Goal: Feedback & Contribution: Leave review/rating

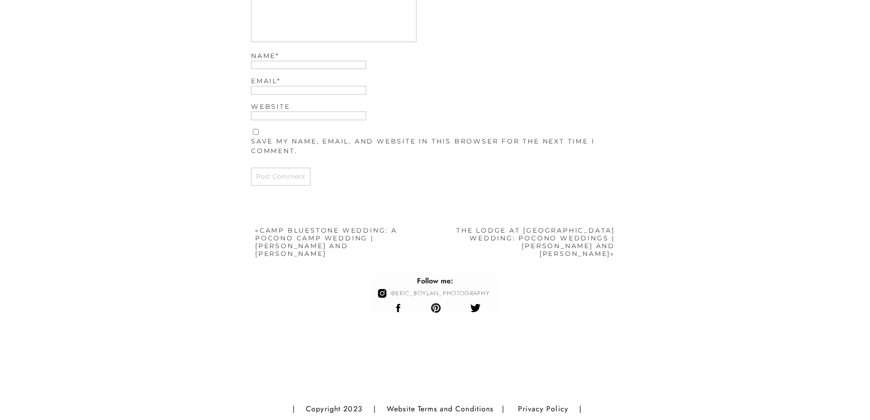
scroll to position [2236, 0]
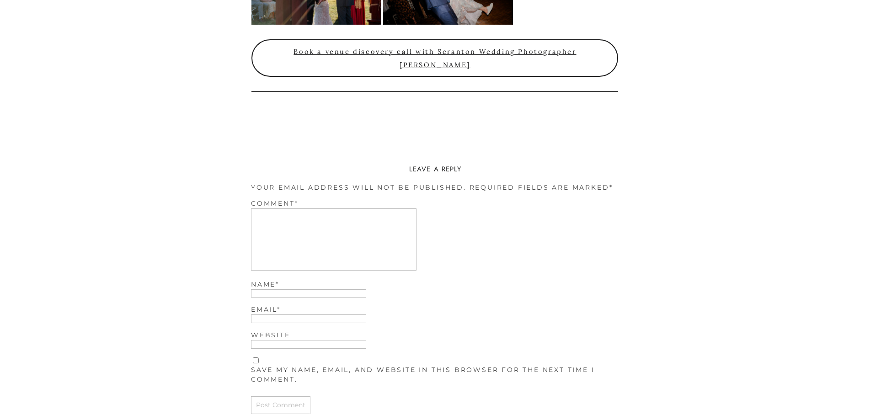
click at [287, 229] on textarea "Comment *" at bounding box center [334, 240] width 166 height 62
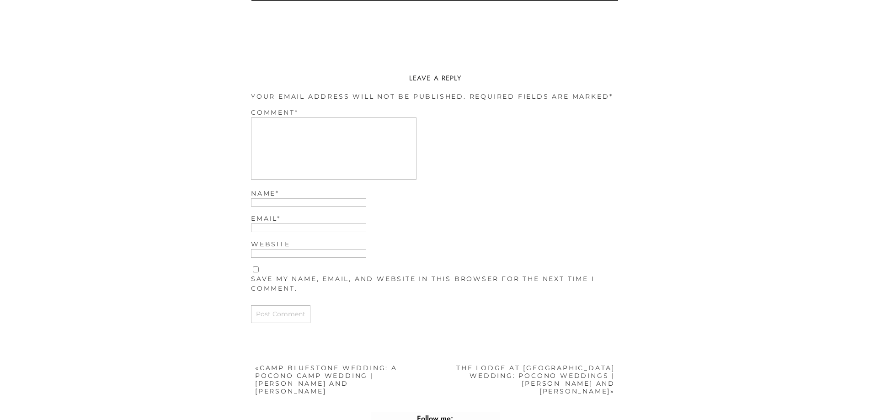
scroll to position [2328, 0]
paste textarea "Incredibly helpful!"
type textarea "Incredibly helpful!"
click at [270, 196] on label "Name *" at bounding box center [435, 193] width 369 height 10
click at [270, 198] on input "Name *" at bounding box center [308, 202] width 115 height 9
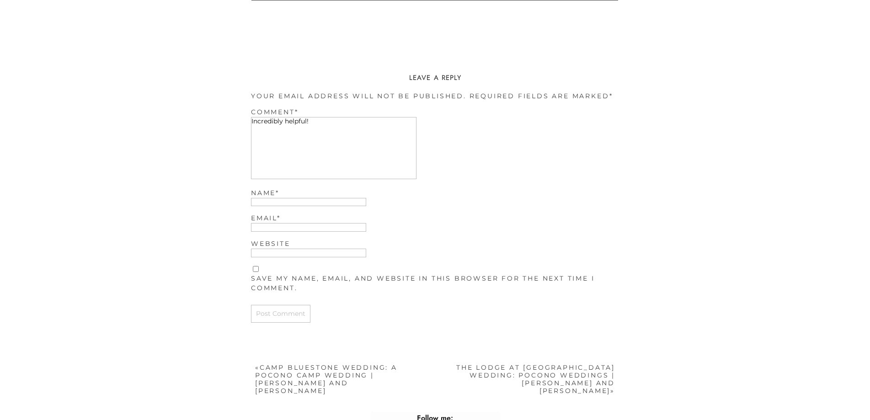
click at [270, 197] on label "Name *" at bounding box center [435, 193] width 369 height 10
click at [270, 198] on input "Name *" at bounding box center [308, 202] width 115 height 9
click at [269, 203] on input "Name *" at bounding box center [308, 202] width 115 height 9
type input "[PERSON_NAME] Studios"
click at [272, 230] on input "Email *" at bounding box center [308, 227] width 115 height 9
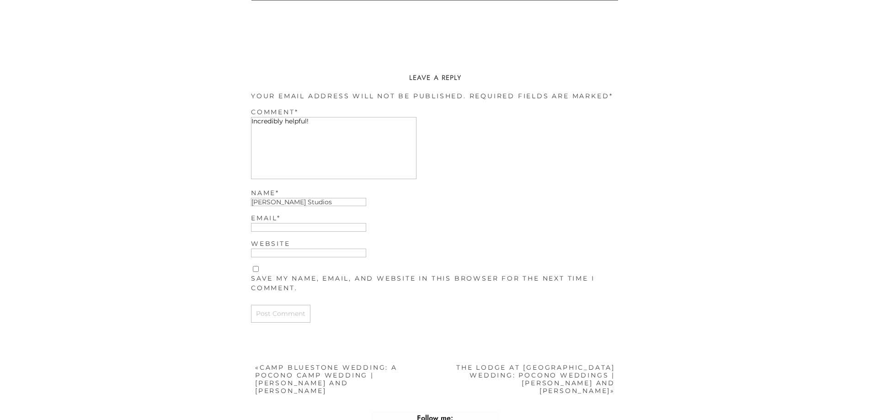
type input "keerthanadevi016@gmail.com"
click at [288, 251] on input "Website" at bounding box center [308, 253] width 115 height 9
type input "https://www.cirostudios.in/"
click at [289, 320] on input "Post Comment" at bounding box center [280, 314] width 59 height 18
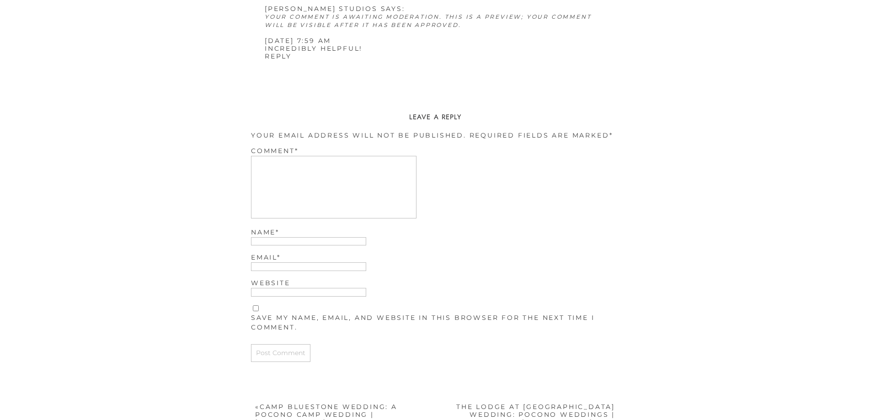
scroll to position [2356, 0]
